Goal: Task Accomplishment & Management: Manage account settings

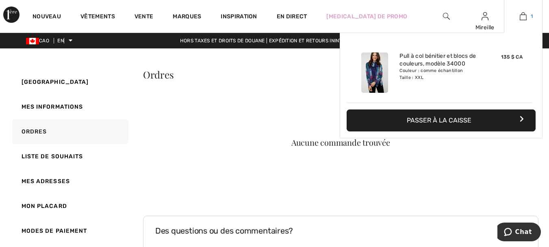
click at [522, 14] on img at bounding box center [523, 16] width 7 height 10
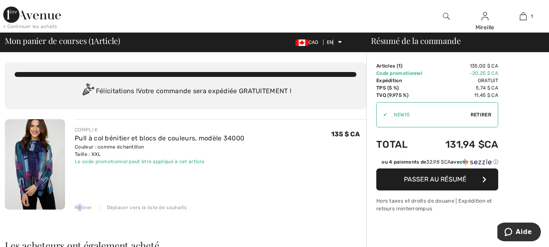
click at [80, 207] on font "Retirer" at bounding box center [83, 207] width 17 height 6
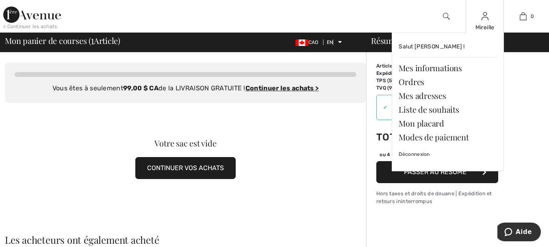
click at [485, 17] on img at bounding box center [485, 16] width 7 height 10
click at [402, 152] on font "Déconnexion" at bounding box center [414, 154] width 31 height 6
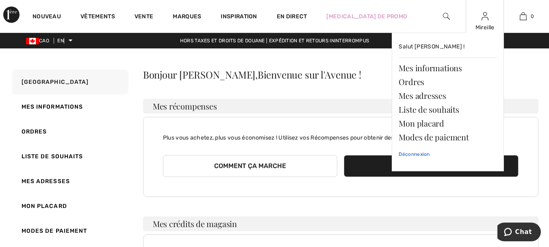
click at [406, 154] on font "Déconnexion" at bounding box center [414, 154] width 31 height 6
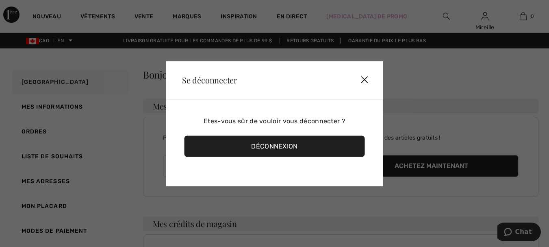
drag, startPoint x: 204, startPoint y: 85, endPoint x: 209, endPoint y: 80, distance: 7.5
click at [205, 84] on div "Se déconnecter" at bounding box center [280, 79] width 208 height 25
click at [268, 147] on font "Déconnexion" at bounding box center [274, 146] width 46 height 8
